Goal: Task Accomplishment & Management: Use online tool/utility

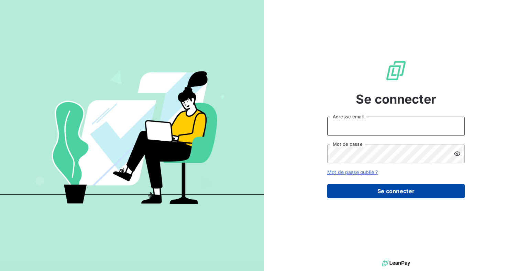
type input "[EMAIL_ADDRESS][DOMAIN_NAME]"
click at [229, 138] on button "Se connecter" at bounding box center [395, 191] width 137 height 14
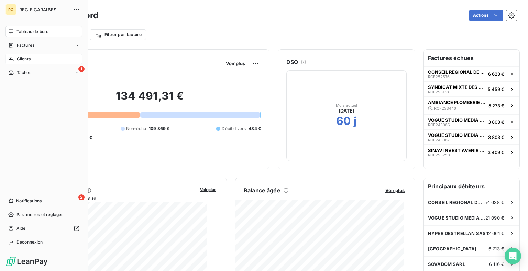
click at [30, 65] on div "Clients" at bounding box center [43, 59] width 77 height 11
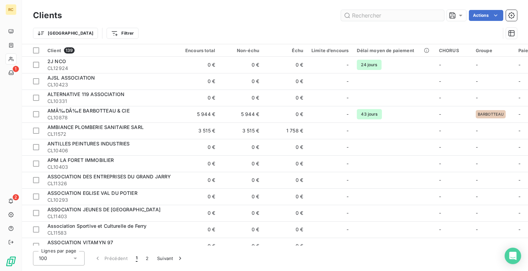
click at [229, 20] on input "text" at bounding box center [392, 15] width 103 height 11
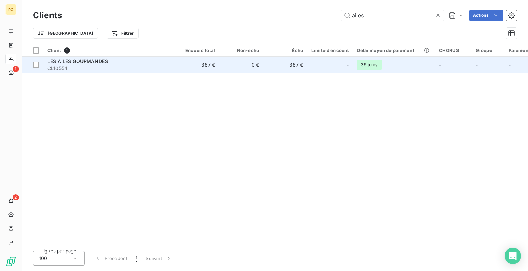
type input "ailes"
click at [165, 65] on div "LES AILES GOURMANDES" at bounding box center [109, 61] width 124 height 7
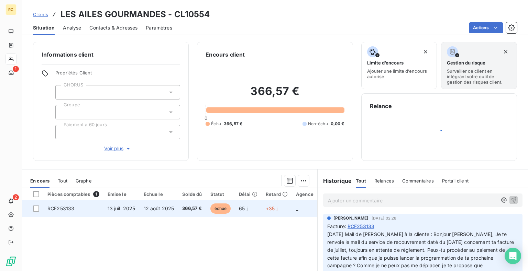
click at [164, 138] on span "12 août 2025" at bounding box center [159, 209] width 31 height 6
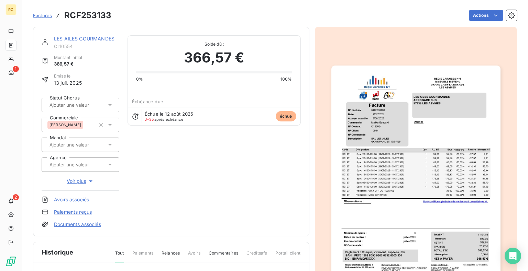
click at [229, 138] on img "button" at bounding box center [415, 185] width 169 height 238
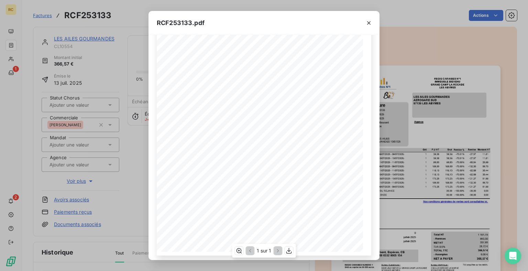
scroll to position [85, 0]
click at [229, 138] on icon "button" at bounding box center [288, 251] width 5 height 6
click at [229, 46] on div "RCF253133.pdf 1 Spot: 21H00-22H00 ([DATE] - [DATE]) 11,81 RCI 971 39,38 39,38 -…" at bounding box center [264, 135] width 528 height 271
